Goal: Transaction & Acquisition: Purchase product/service

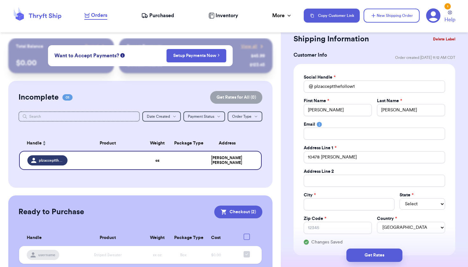
scroll to position [19, 0]
type input "10478 [PERSON_NAME]"
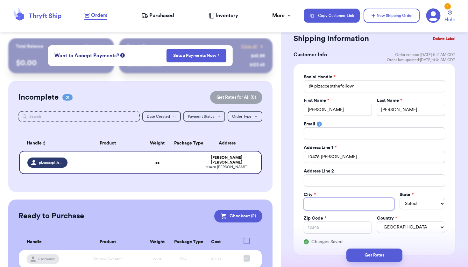
type input "F"
type input "Fl"
type input "Flo"
type input "[PERSON_NAME]"
type input "Flore"
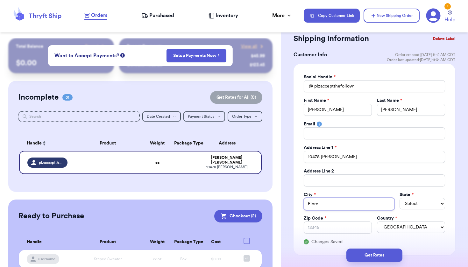
type input "[PERSON_NAME]"
type input "Florenc"
type input "[GEOGRAPHIC_DATA]"
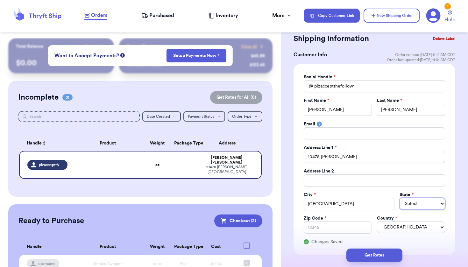
select select "KY"
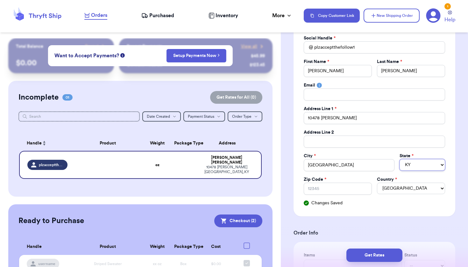
scroll to position [75, 0]
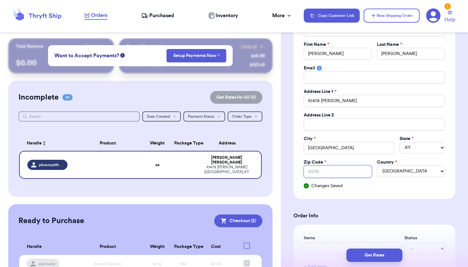
type input "4"
type input "41"
type input "410"
type input "4104"
type input "41042"
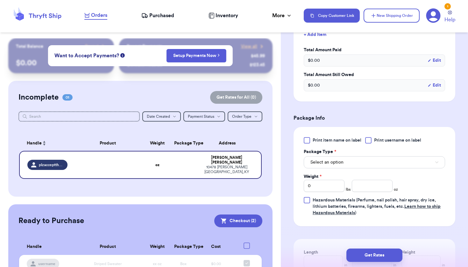
scroll to position [325, 0]
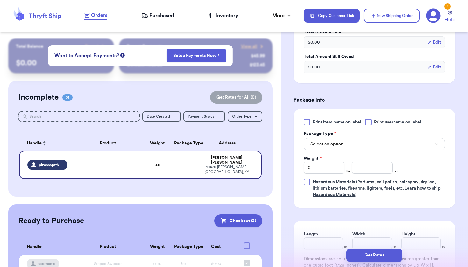
type input "41042"
click at [378, 143] on button "Select an option" at bounding box center [374, 144] width 141 height 12
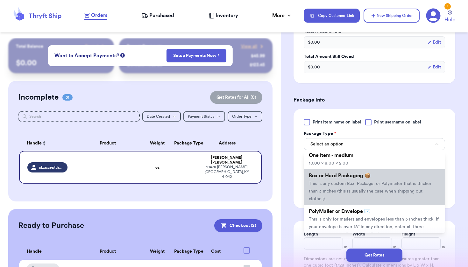
scroll to position [36, 0]
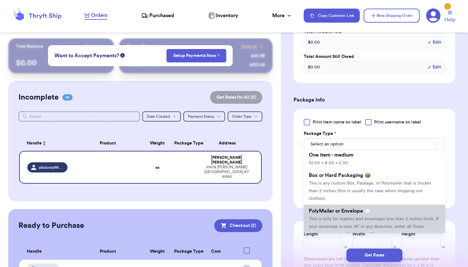
click at [338, 217] on span "This is only for mailers and envelopes less than 3 inches thick. If your envelo…" at bounding box center [374, 227] width 130 height 20
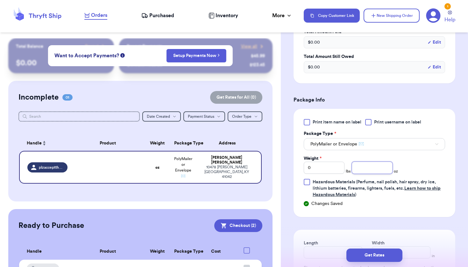
click at [370, 170] on input "number" at bounding box center [372, 168] width 41 height 12
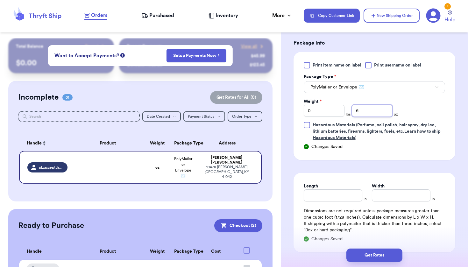
scroll to position [404, 0]
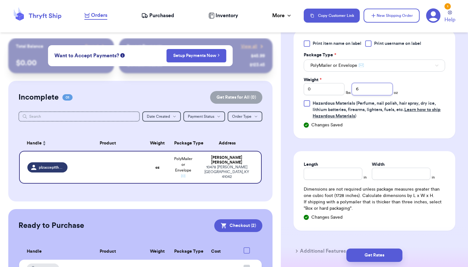
type input "6"
click at [346, 172] on input "Length" at bounding box center [333, 174] width 59 height 12
type input "6"
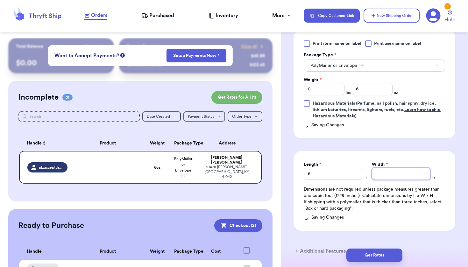
click at [389, 177] on input "Width *" at bounding box center [401, 174] width 59 height 12
type input "4"
type input "6"
click at [313, 176] on input "6" at bounding box center [333, 174] width 59 height 12
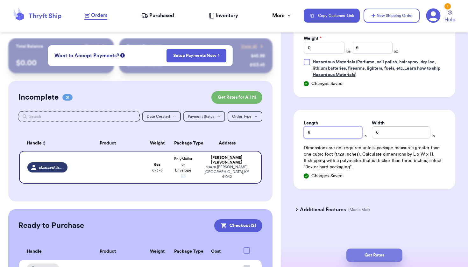
type input "8"
click at [353, 256] on button "Get Rates" at bounding box center [374, 255] width 56 height 13
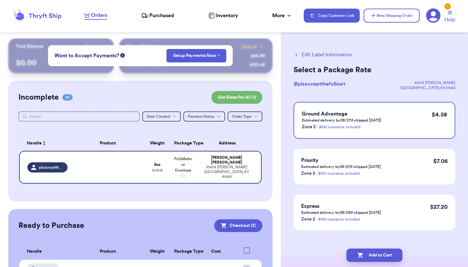
click at [353, 256] on button "Add to Cart" at bounding box center [374, 255] width 56 height 13
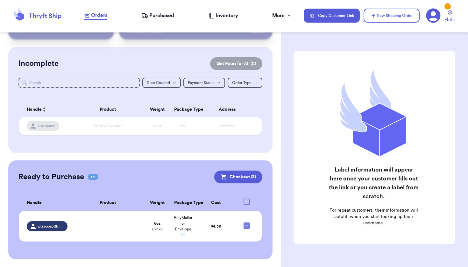
scroll to position [33, 0]
click at [228, 181] on button "Checkout ( 3 )" at bounding box center [238, 177] width 48 height 13
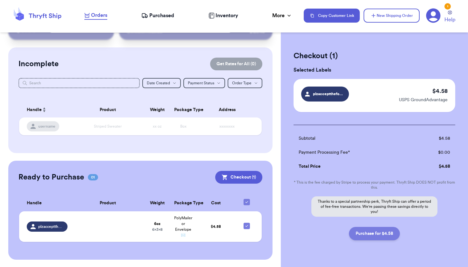
click at [360, 234] on button "Purchase for $4.58" at bounding box center [374, 233] width 51 height 13
checkbox input "false"
checkbox input "true"
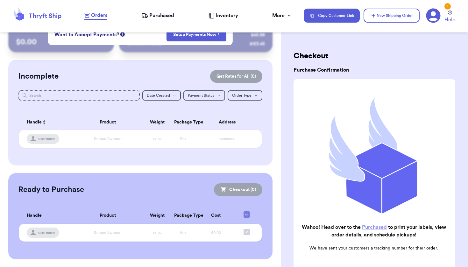
scroll to position [21, 0]
click at [369, 228] on link "Purchased" at bounding box center [374, 227] width 25 height 5
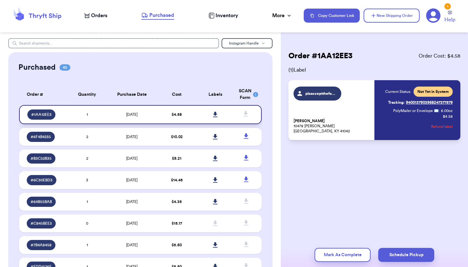
click at [214, 117] on icon at bounding box center [215, 115] width 5 height 6
